Goal: Task Accomplishment & Management: Use online tool/utility

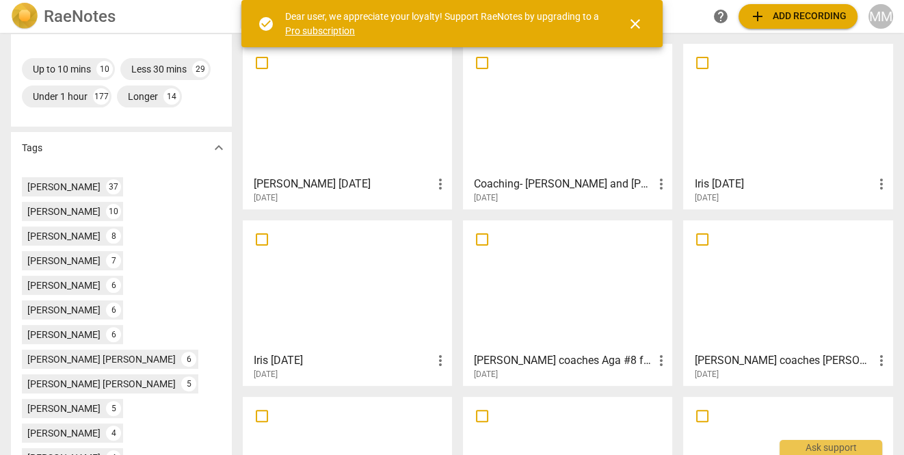
scroll to position [363, 0]
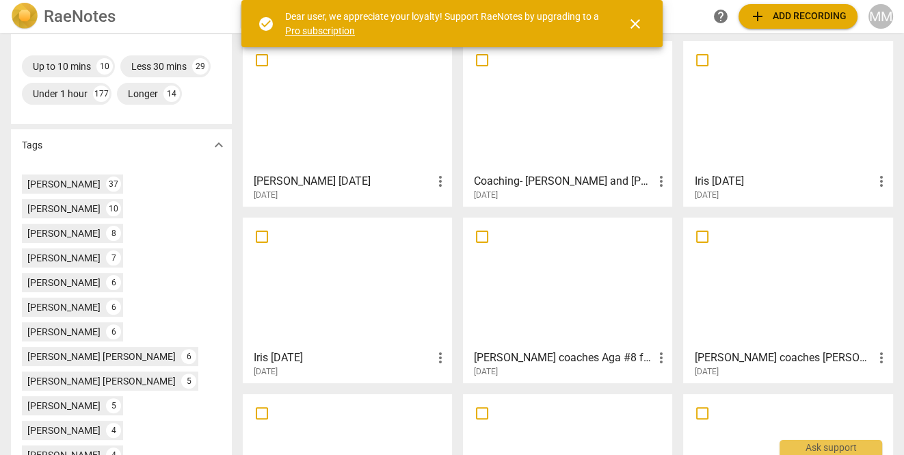
click at [569, 288] on div at bounding box center [568, 282] width 200 height 121
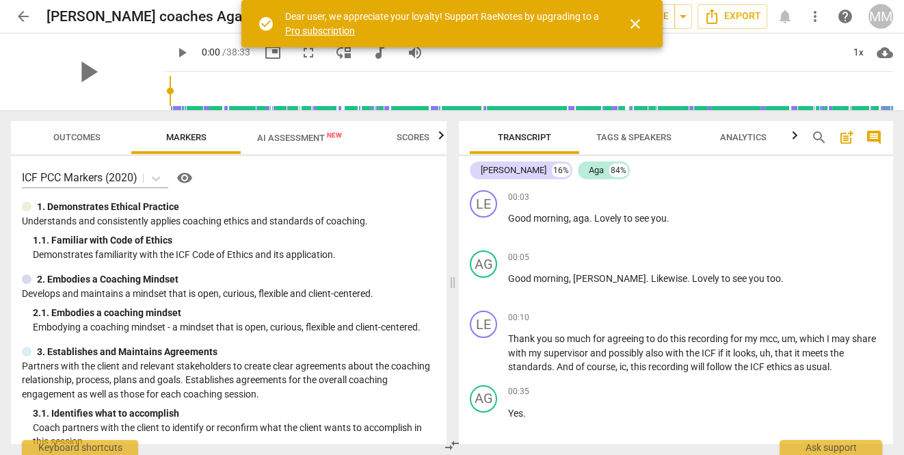
click at [299, 135] on span "AI Assessment New" at bounding box center [299, 138] width 85 height 10
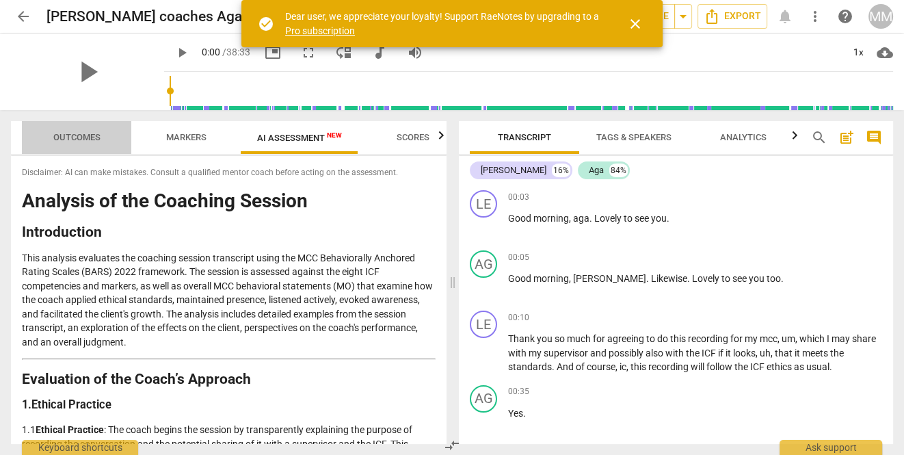
click at [103, 131] on span "Outcomes" at bounding box center [77, 138] width 80 height 18
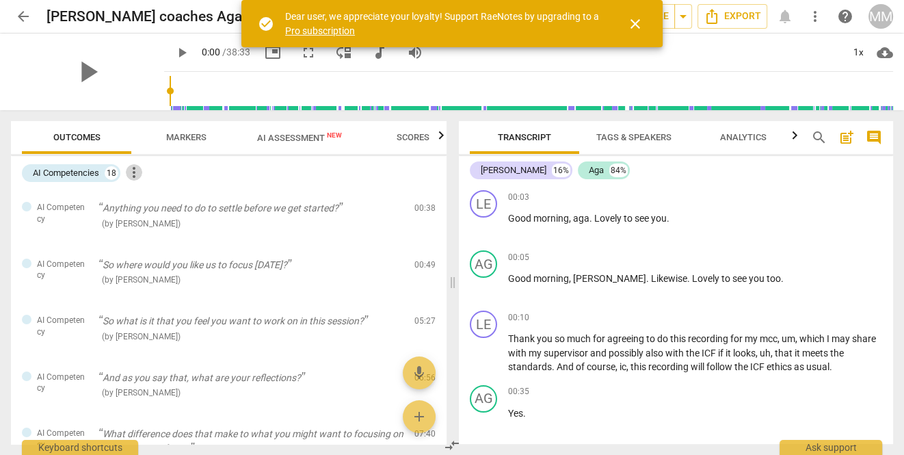
click at [134, 172] on span "more_vert" at bounding box center [134, 172] width 16 height 16
click at [176, 134] on div at bounding box center [452, 227] width 904 height 455
click at [176, 134] on span "Markers" at bounding box center [186, 137] width 40 height 10
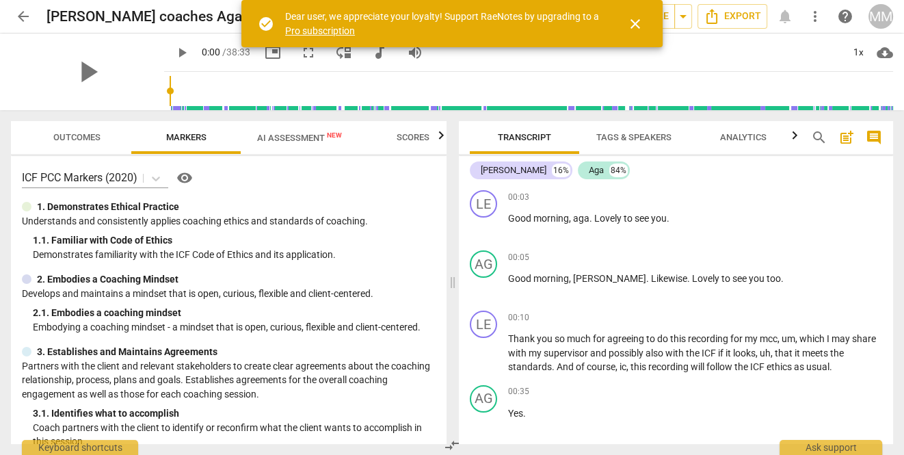
click at [302, 133] on span "AI Assessment New" at bounding box center [299, 138] width 85 height 10
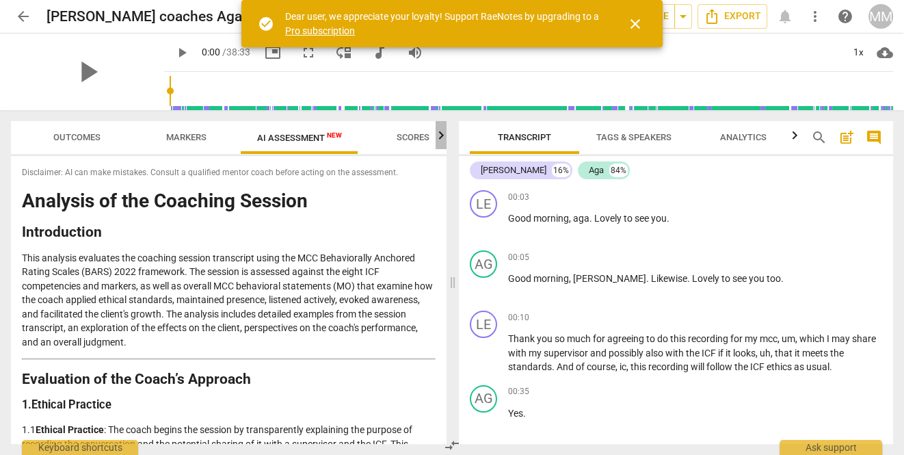
click at [439, 139] on icon "button" at bounding box center [441, 135] width 16 height 16
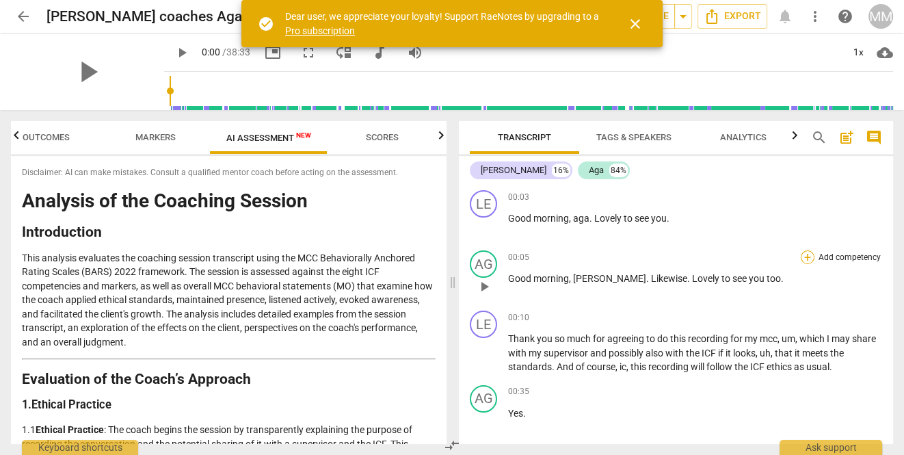
click at [802, 257] on div "+" at bounding box center [808, 257] width 14 height 14
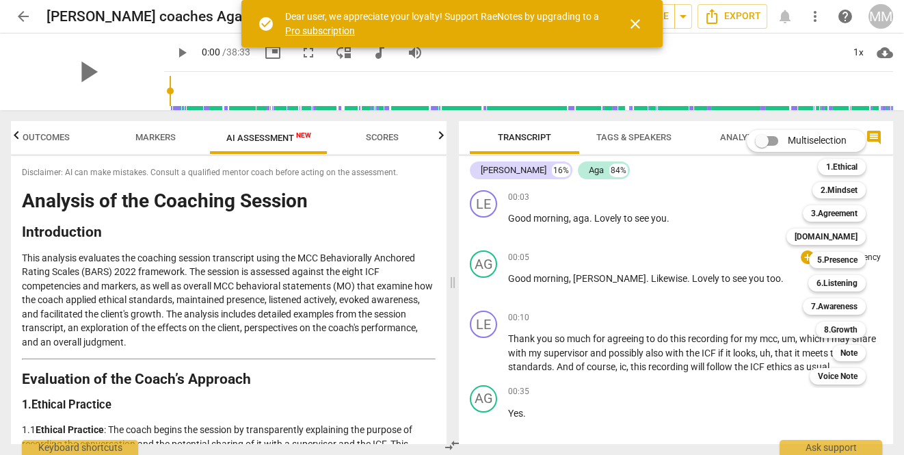
click at [49, 135] on div at bounding box center [452, 227] width 904 height 455
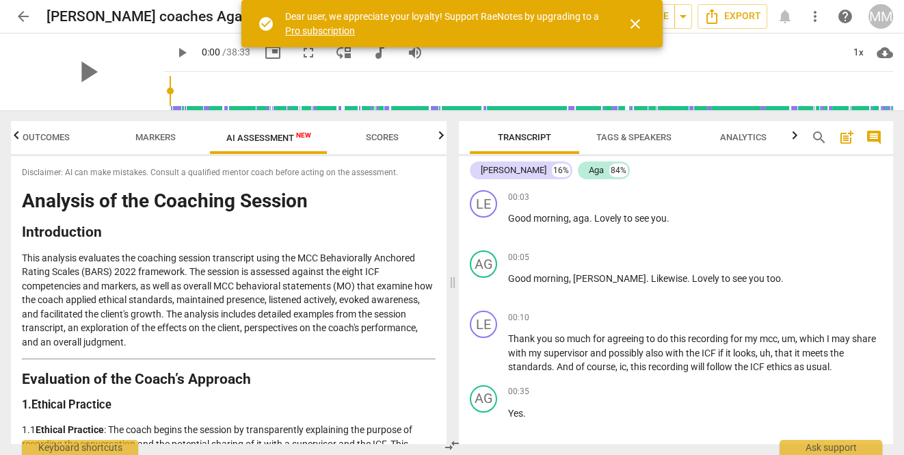
click at [21, 139] on icon "button" at bounding box center [16, 135] width 16 height 16
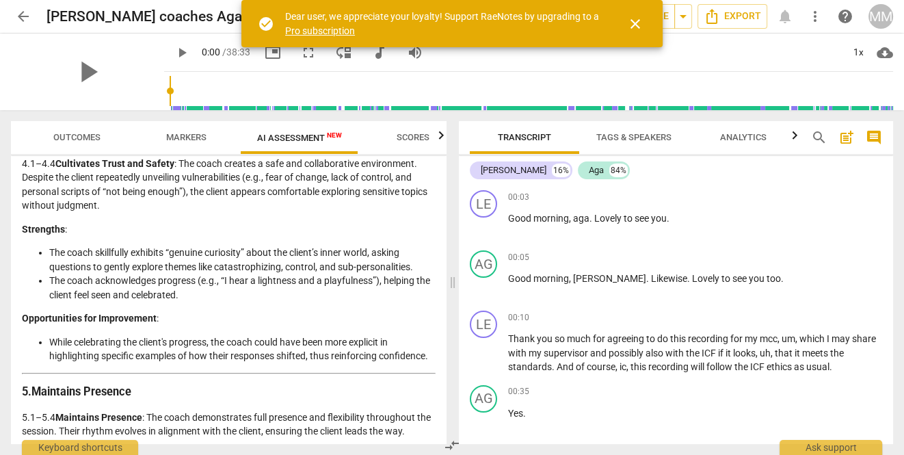
scroll to position [940, 0]
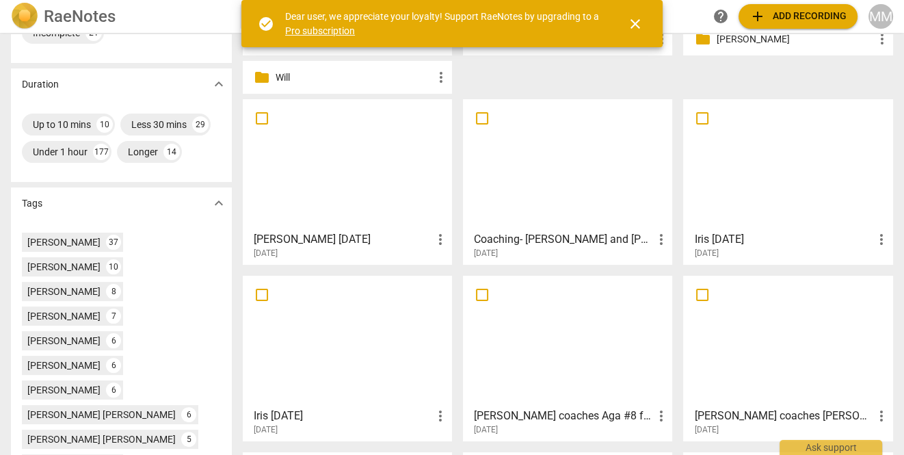
scroll to position [315, 0]
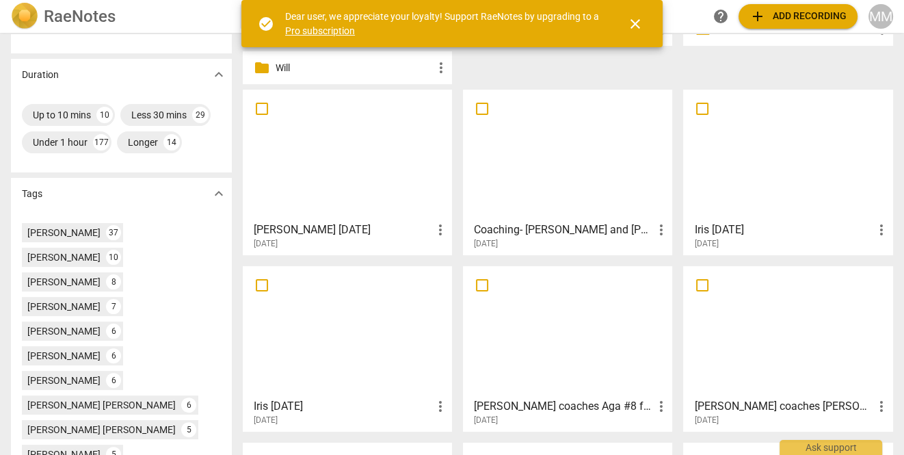
click at [540, 328] on div at bounding box center [568, 331] width 200 height 121
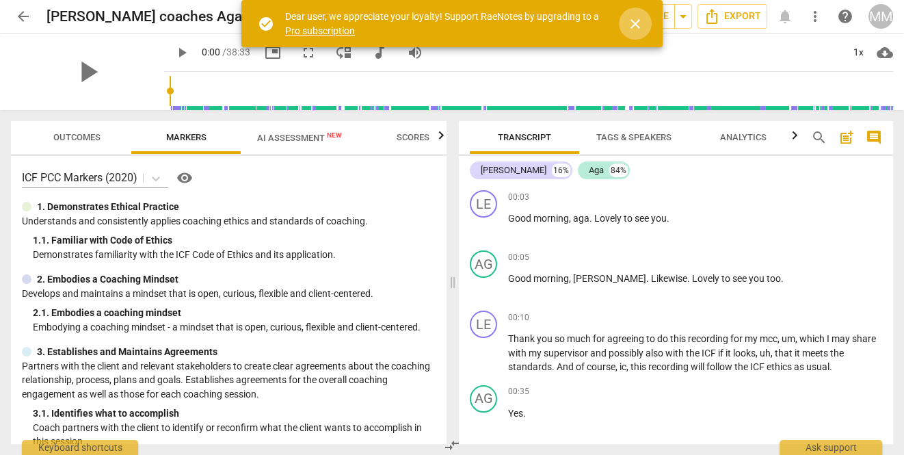
click at [637, 22] on span "close" at bounding box center [635, 24] width 16 height 16
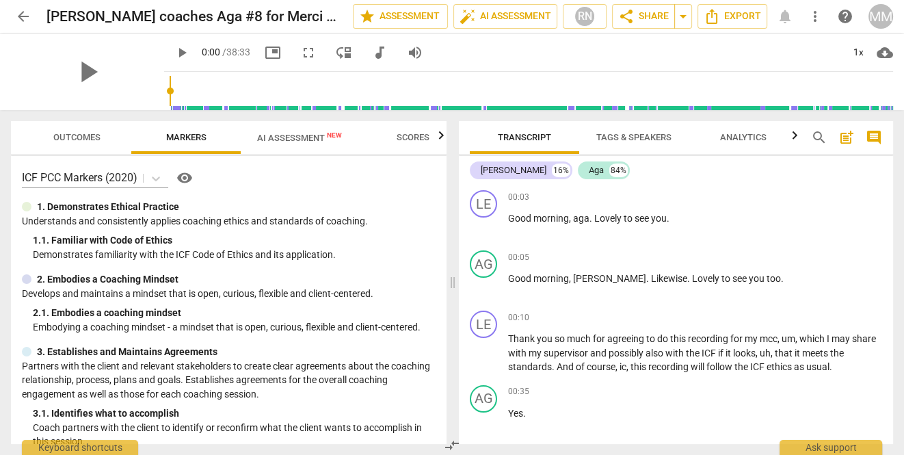
click at [815, 136] on span "search" at bounding box center [819, 137] width 16 height 16
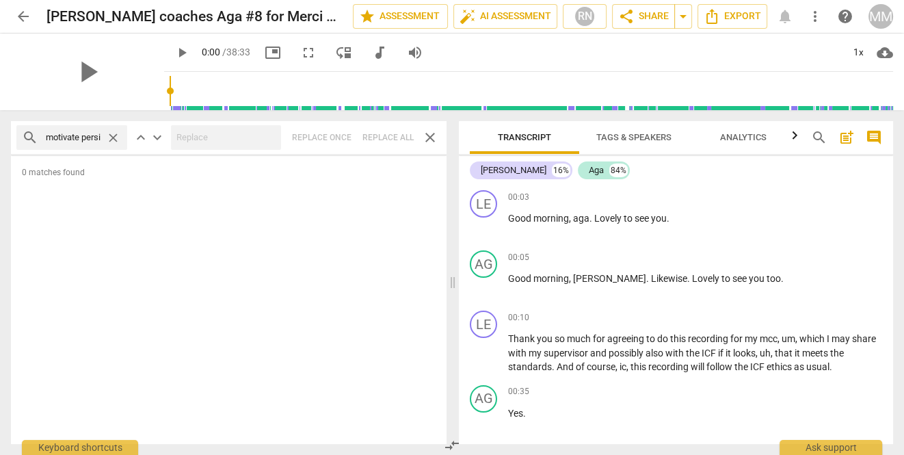
scroll to position [0, 325]
type input "it is often used to help clients normalize discomfort in the learning process a…"
click at [120, 140] on span "close" at bounding box center [113, 138] width 14 height 14
type input "3"
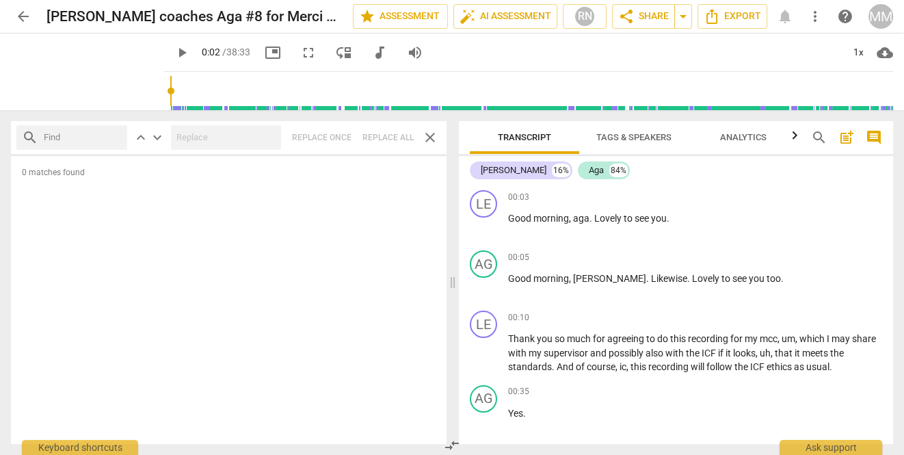
click at [81, 136] on input "text" at bounding box center [83, 138] width 78 height 22
type input "Reflective"
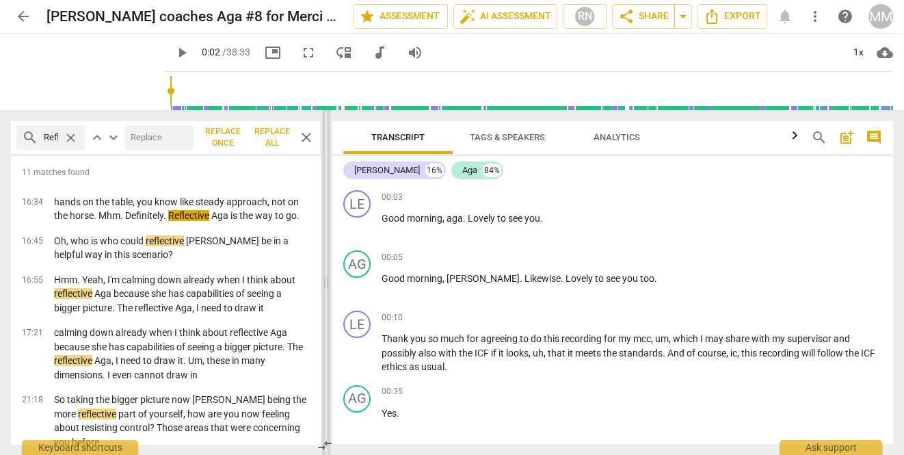
drag, startPoint x: 454, startPoint y: 283, endPoint x: 326, endPoint y: 278, distance: 128.0
click at [326, 278] on span at bounding box center [326, 282] width 8 height 345
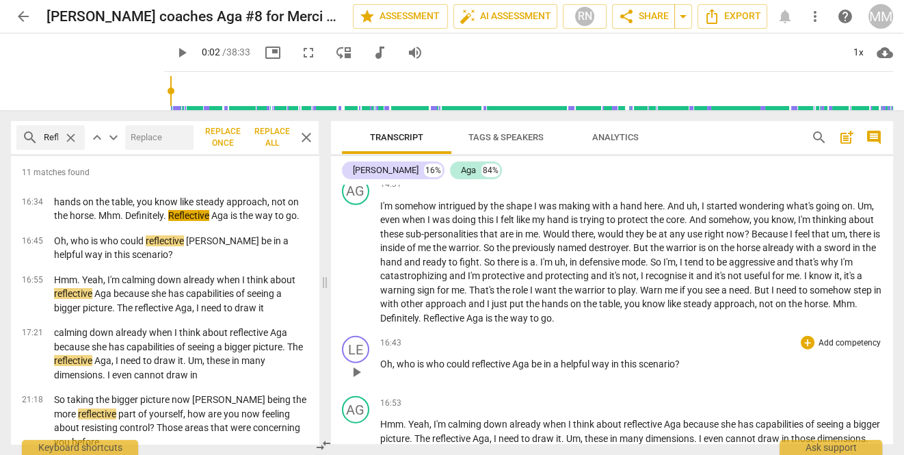
scroll to position [3032, 0]
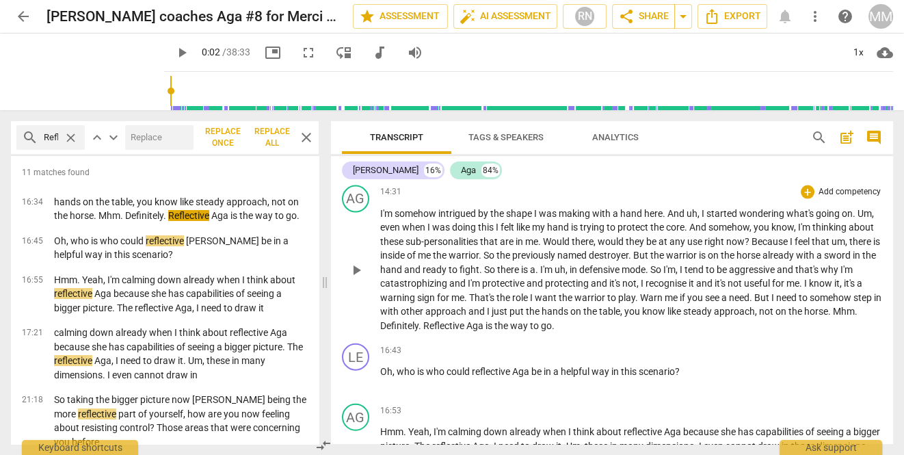
drag, startPoint x: 378, startPoint y: 215, endPoint x: 570, endPoint y: 339, distance: 229.0
click at [571, 348] on div "LE play_arrow pause 00:03 + Add competency keyboard_arrow_right Good morning , …" at bounding box center [612, 314] width 562 height 259
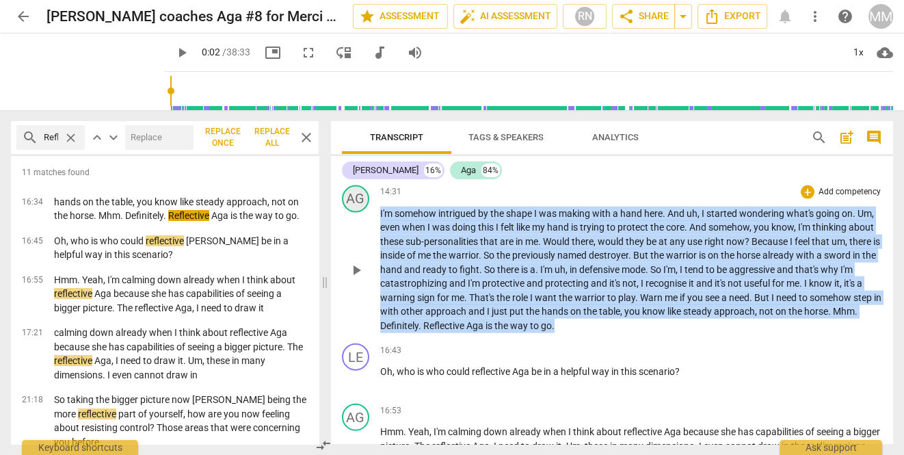
drag, startPoint x: 568, startPoint y: 333, endPoint x: 361, endPoint y: 213, distance: 239.1
click at [361, 213] on div "AG play_arrow pause 14:31 + Add competency keyboard_arrow_right I'm somehow int…" at bounding box center [612, 259] width 562 height 159
copy p "I'm somehow intrigued by the shape I was making with a hand here . And uh , I s…"
